Goal: Find contact information: Find contact information

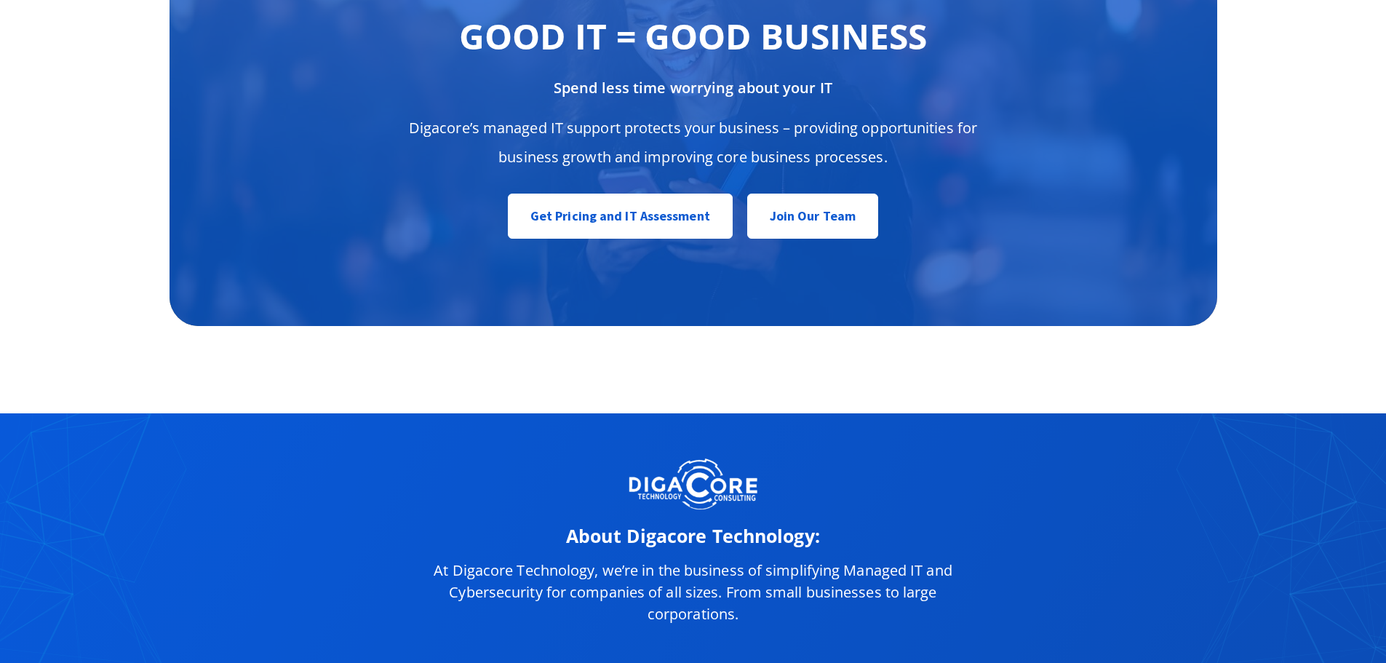
scroll to position [7292, 0]
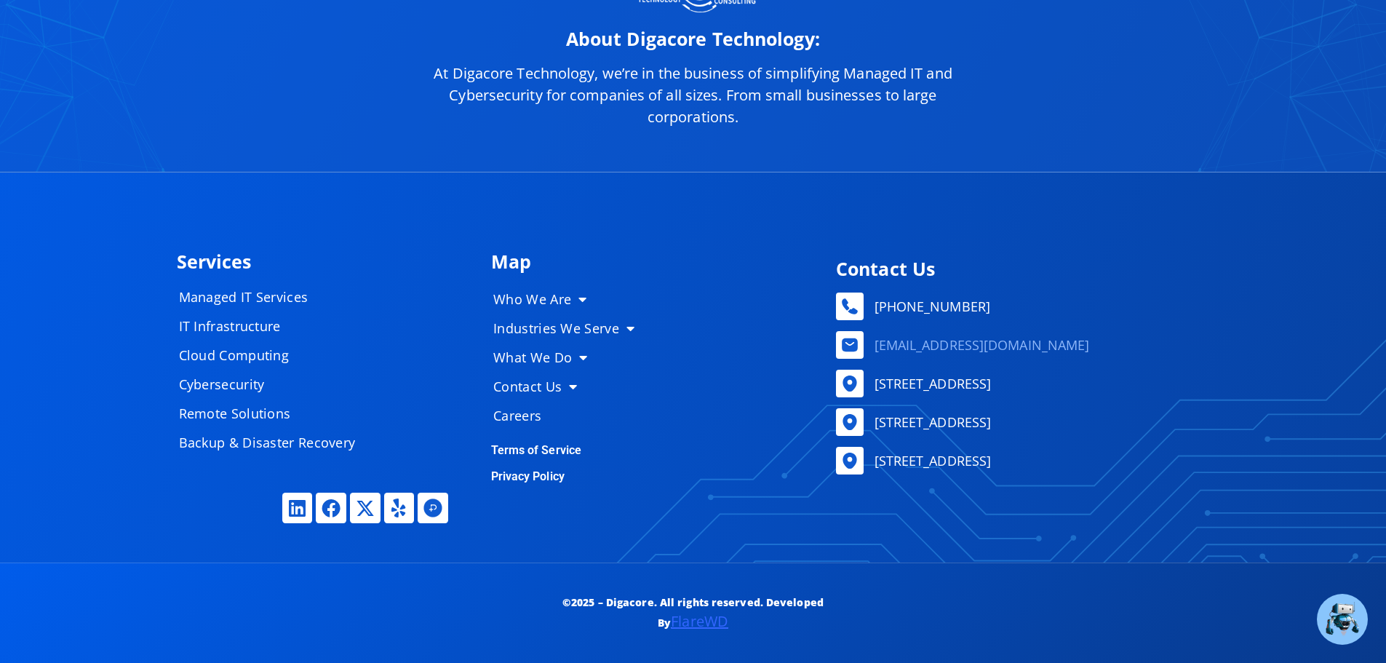
drag, startPoint x: 1032, startPoint y: 330, endPoint x: 1021, endPoint y: 356, distance: 28.8
click at [1021, 356] on ul "[PHONE_NUMBER] [EMAIL_ADDRESS][DOMAIN_NAME] [STREET_ADDRESS] [STREET_ADDRESS] […" at bounding box center [1019, 383] width 366 height 182
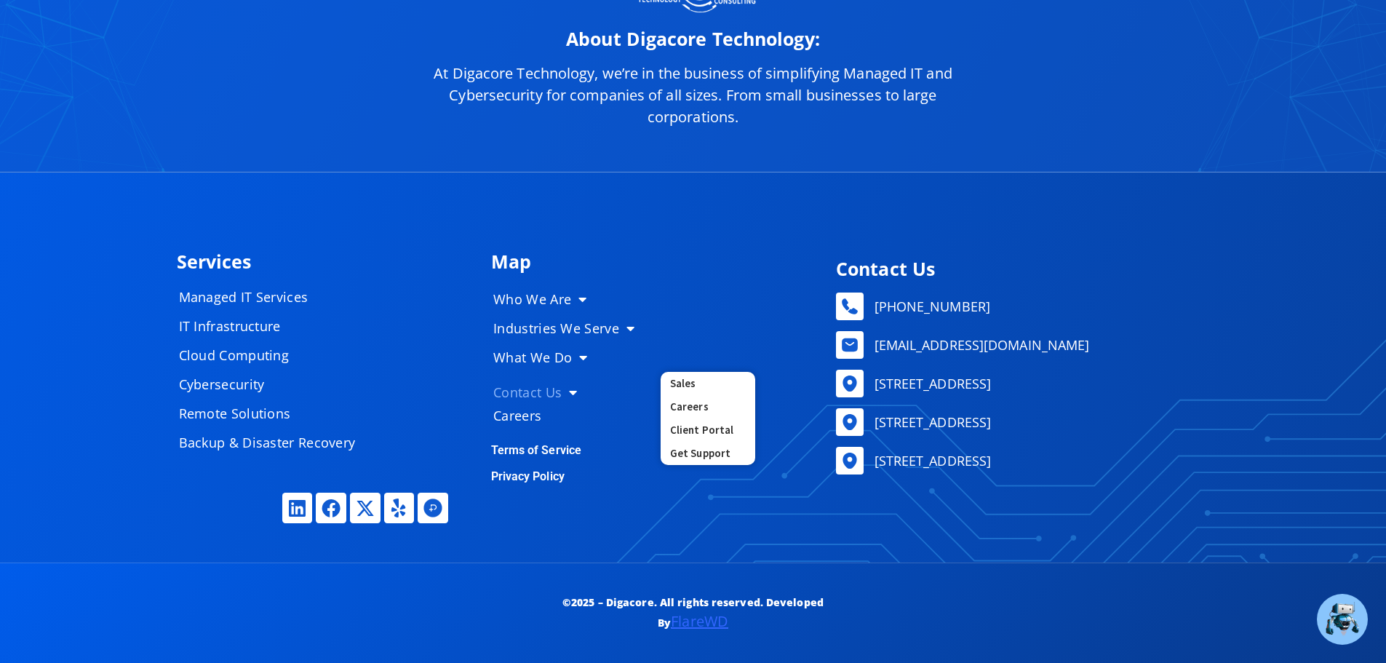
click at [542, 380] on link "Contact Us" at bounding box center [570, 392] width 182 height 29
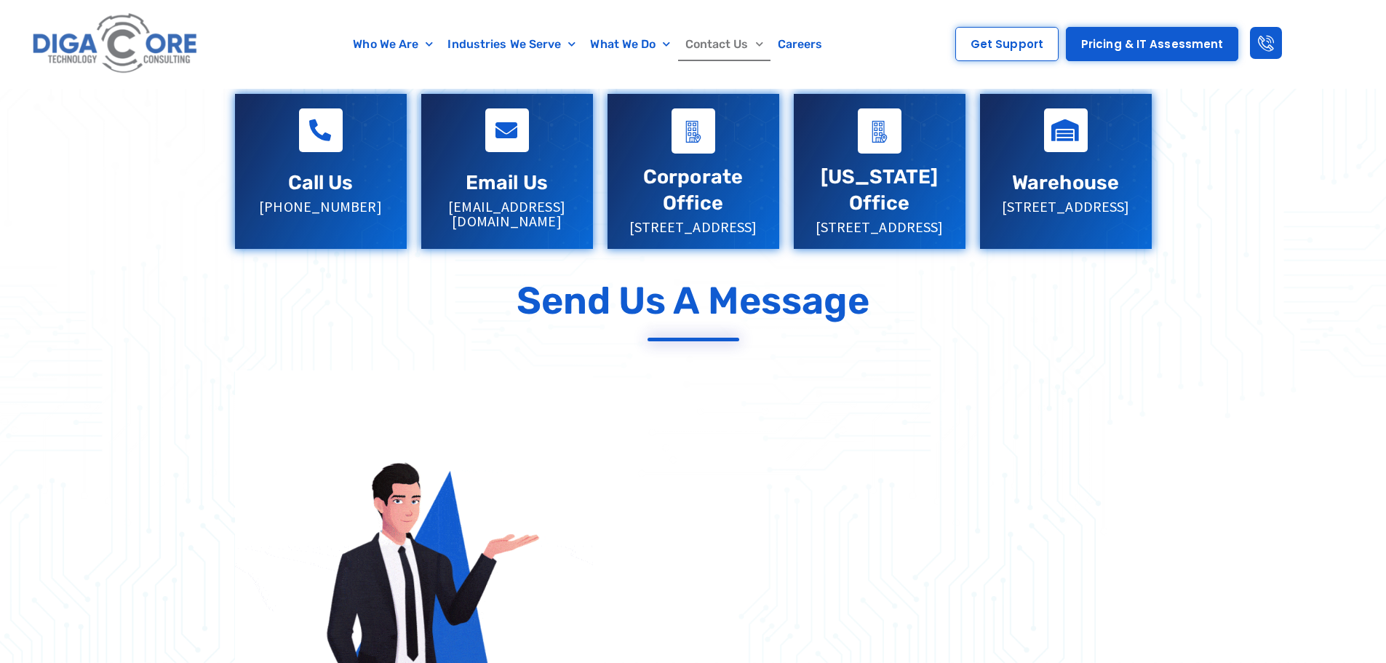
scroll to position [291, 0]
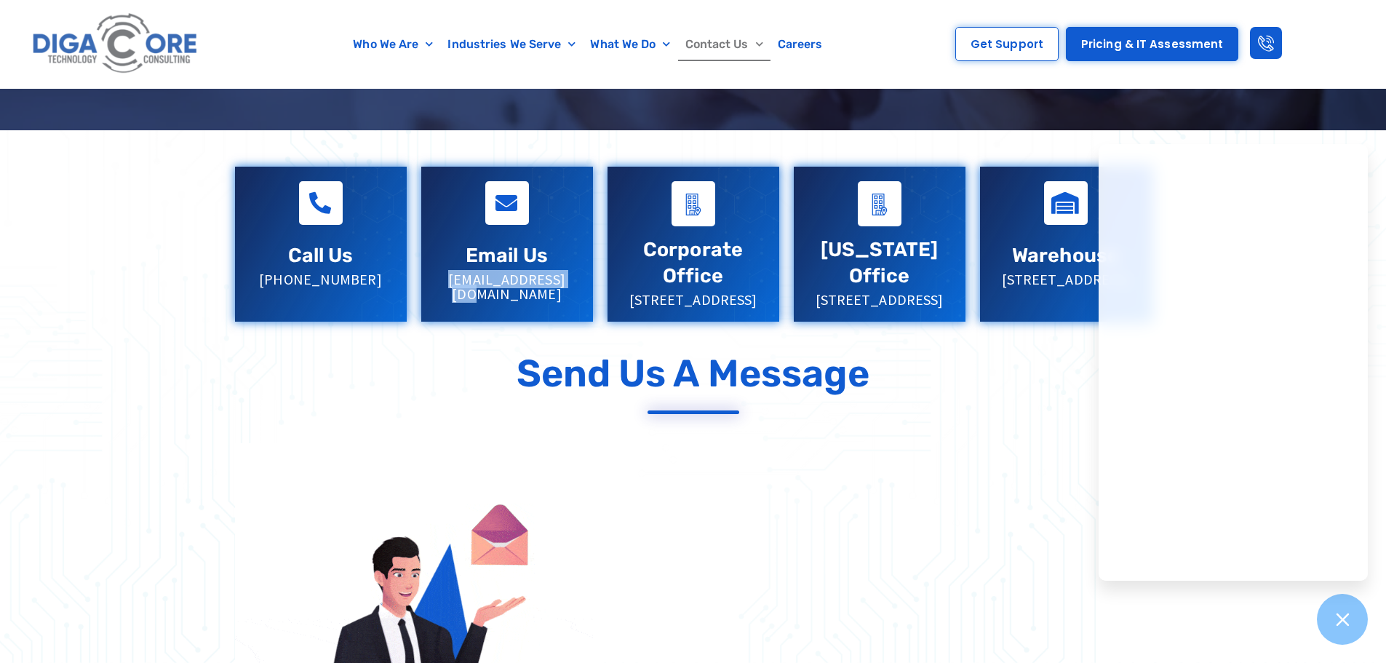
drag, startPoint x: 575, startPoint y: 279, endPoint x: 443, endPoint y: 283, distance: 131.8
click at [443, 283] on p "[EMAIL_ADDRESS][DOMAIN_NAME]" at bounding box center [507, 286] width 143 height 29
copy p "[EMAIL_ADDRESS][DOMAIN_NAME]"
